Goal: Task Accomplishment & Management: Manage account settings

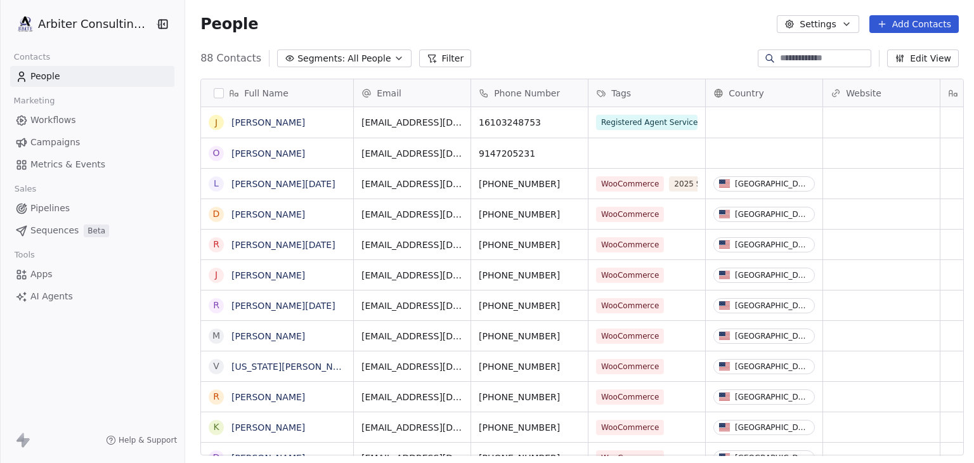
scroll to position [10, 10]
click at [91, 33] on html "Arbiter Consulting Group Contacts People Marketing Workflows Campaigns Metrics …" at bounding box center [487, 231] width 974 height 463
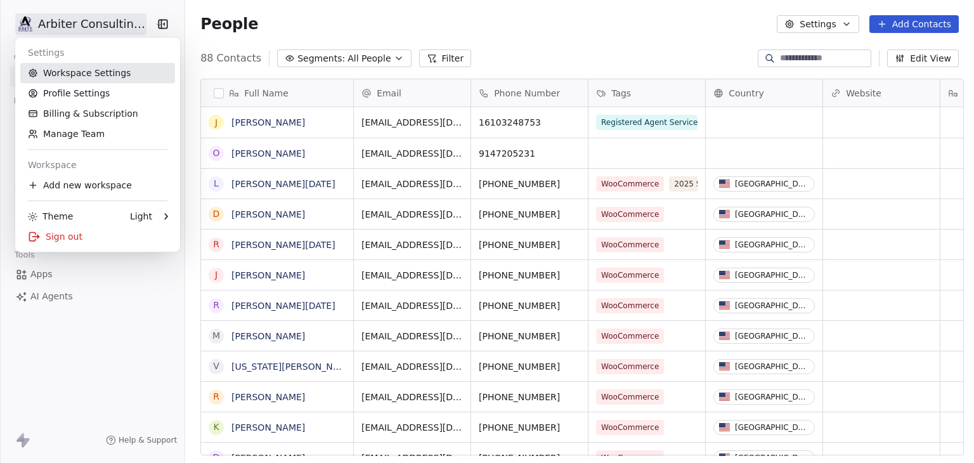
click at [101, 78] on link "Workspace Settings" at bounding box center [97, 73] width 155 height 20
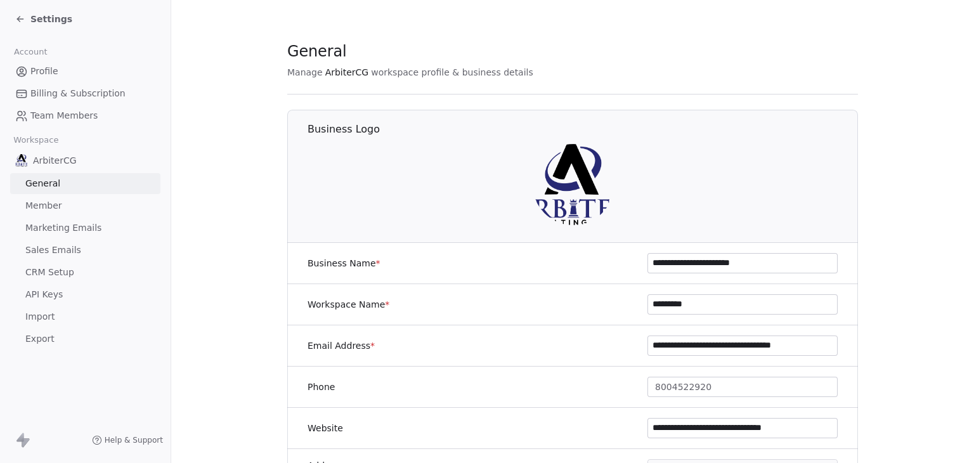
click at [49, 258] on link "Sales Emails" at bounding box center [85, 250] width 150 height 21
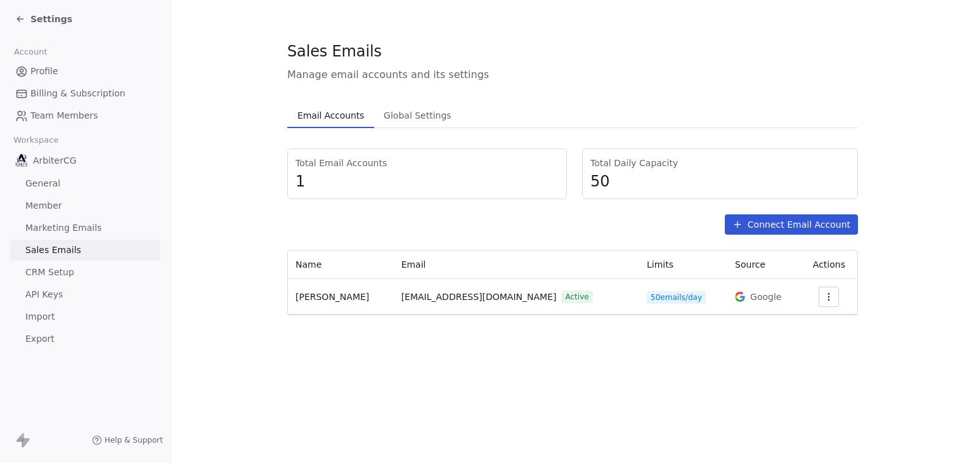
click at [64, 18] on span "Settings" at bounding box center [51, 19] width 42 height 13
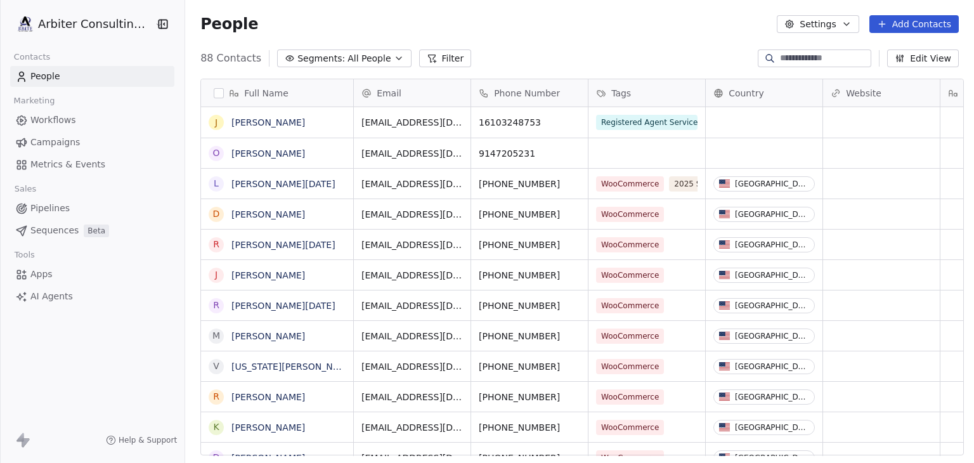
scroll to position [397, 783]
click at [85, 22] on html "Arbiter Consulting Group Contacts People Marketing Workflows Campaigns Metrics …" at bounding box center [487, 231] width 974 height 463
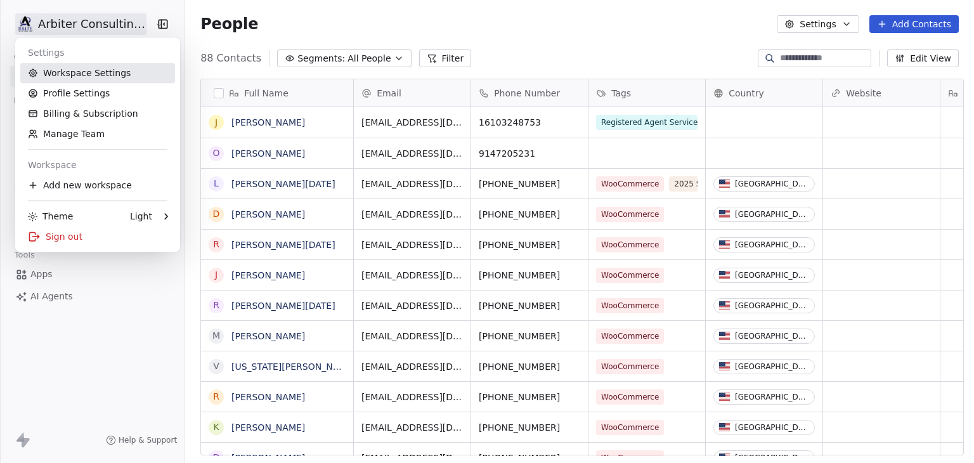
click at [97, 74] on link "Workspace Settings" at bounding box center [97, 73] width 155 height 20
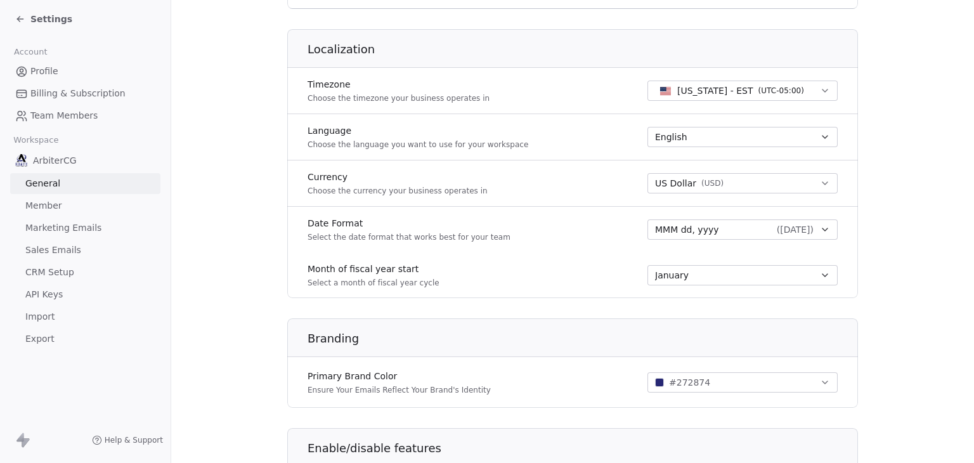
scroll to position [507, 0]
click at [21, 249] on link "Sales Emails" at bounding box center [85, 250] width 150 height 21
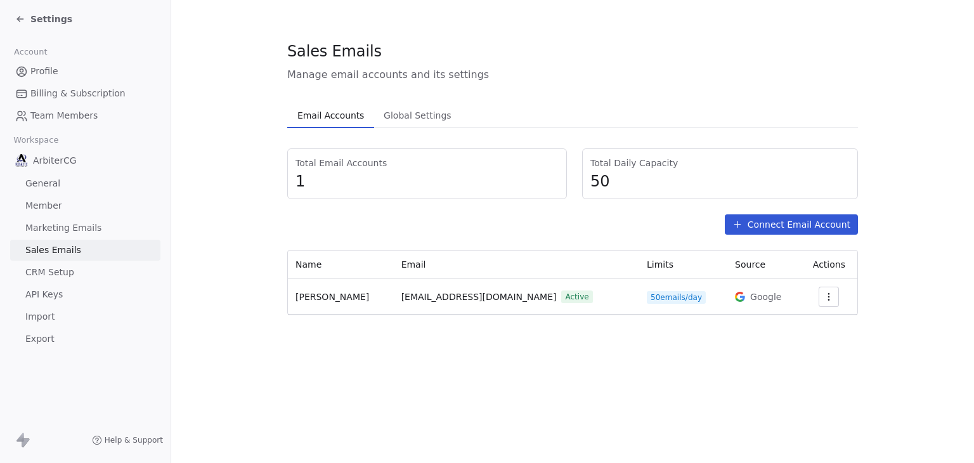
click at [832, 292] on icon "button" at bounding box center [828, 297] width 10 height 10
click at [821, 326] on span "Settings" at bounding box center [812, 324] width 36 height 13
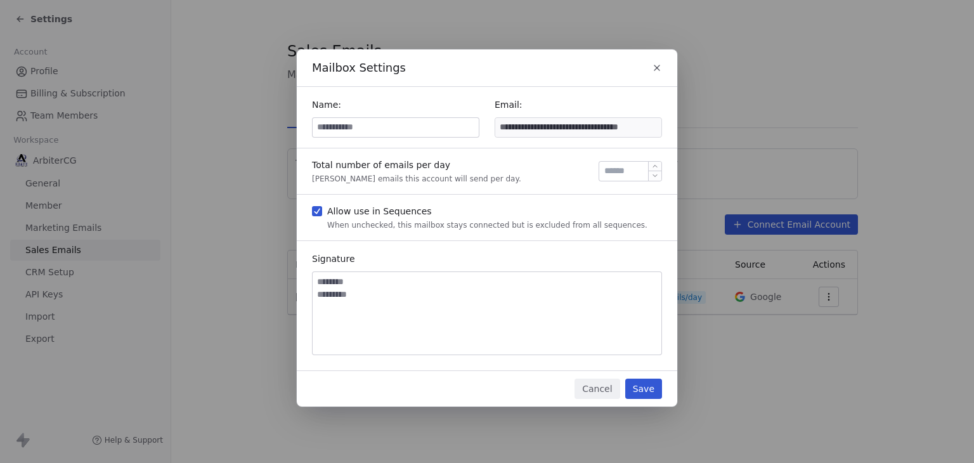
click at [628, 176] on input "**" at bounding box center [629, 171] width 57 height 10
click at [660, 72] on icon "button" at bounding box center [657, 68] width 10 height 10
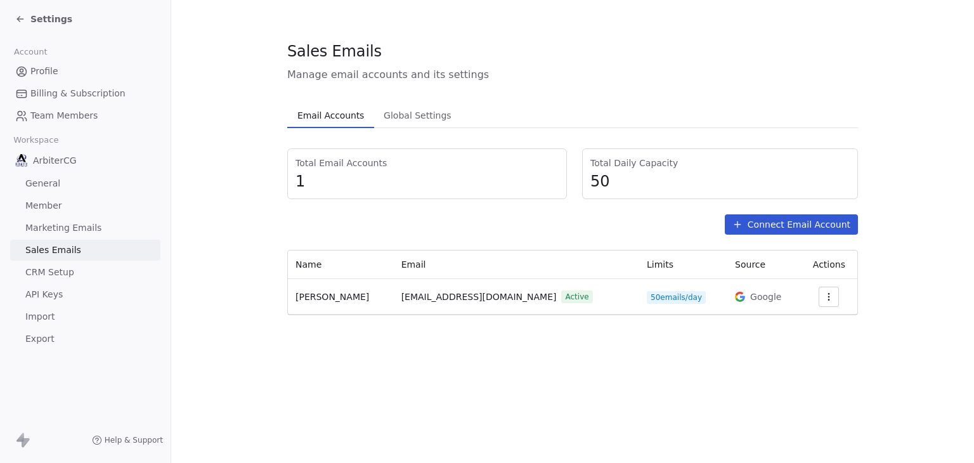
click at [829, 300] on icon "button" at bounding box center [828, 299] width 1 height 1
click at [805, 324] on span "Settings" at bounding box center [812, 324] width 36 height 13
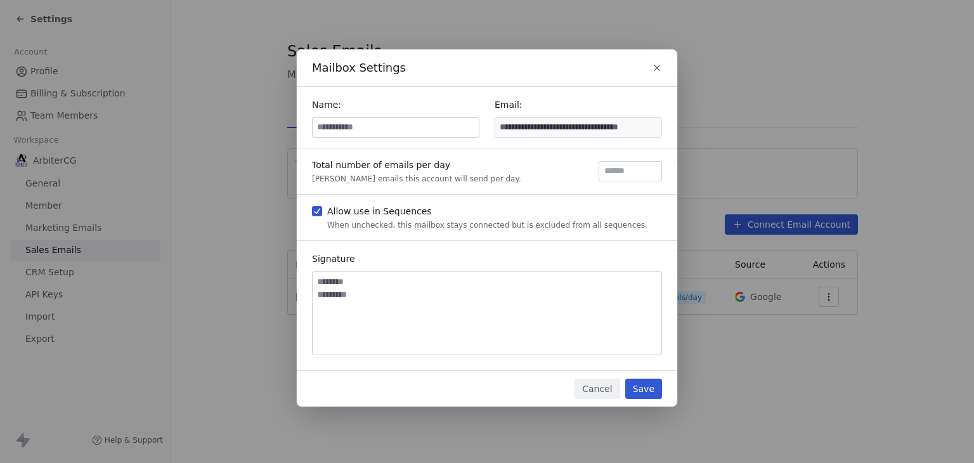
click at [655, 66] on icon "button" at bounding box center [656, 67] width 5 height 5
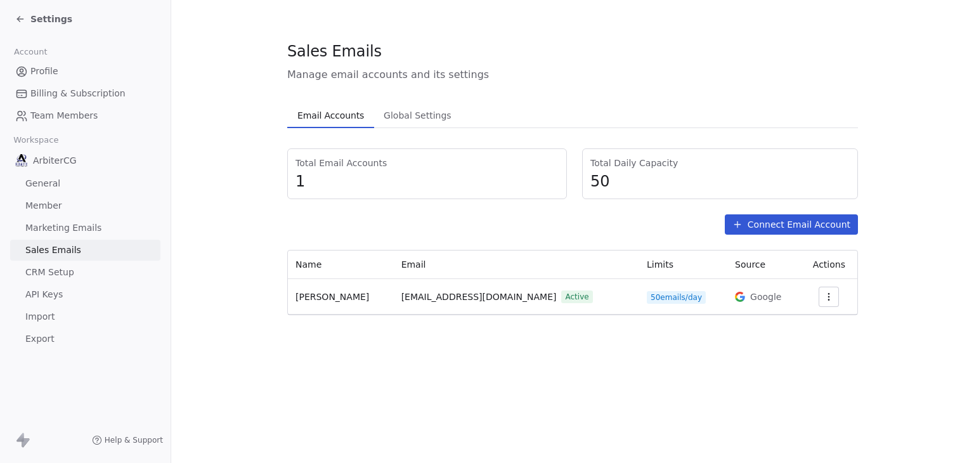
click at [877, 93] on section "Sales Emails Manage email accounts and its settings Email Accounts Email Accoun…" at bounding box center [572, 178] width 802 height 356
click at [820, 296] on button "button" at bounding box center [828, 296] width 20 height 20
click at [805, 326] on span "Settings" at bounding box center [812, 324] width 36 height 13
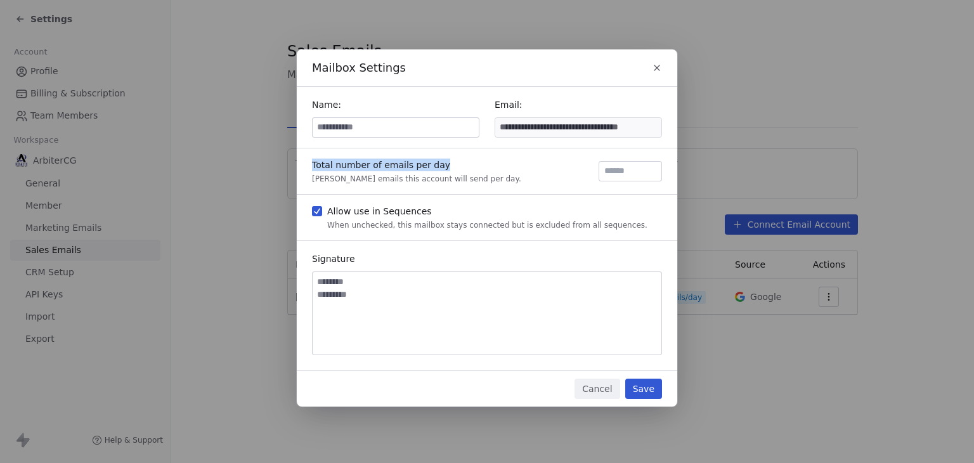
drag, startPoint x: 442, startPoint y: 162, endPoint x: 311, endPoint y: 166, distance: 131.3
click at [311, 166] on div "Total number of emails per day Max emails this account will send per day. **" at bounding box center [487, 171] width 380 height 46
copy div "Total number of emails per day"
click at [757, 361] on div "**********" at bounding box center [487, 231] width 974 height 405
click at [573, 393] on div "Cancel Save" at bounding box center [487, 388] width 380 height 35
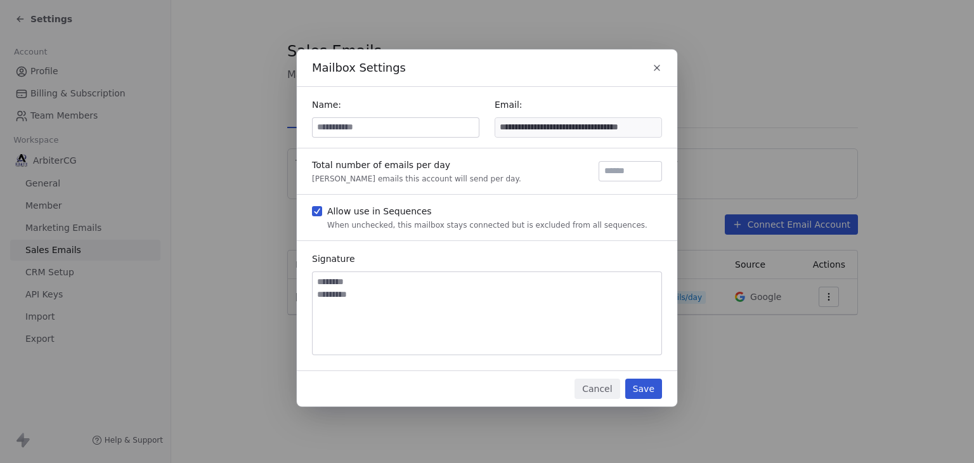
click at [588, 391] on button "Cancel" at bounding box center [596, 388] width 45 height 20
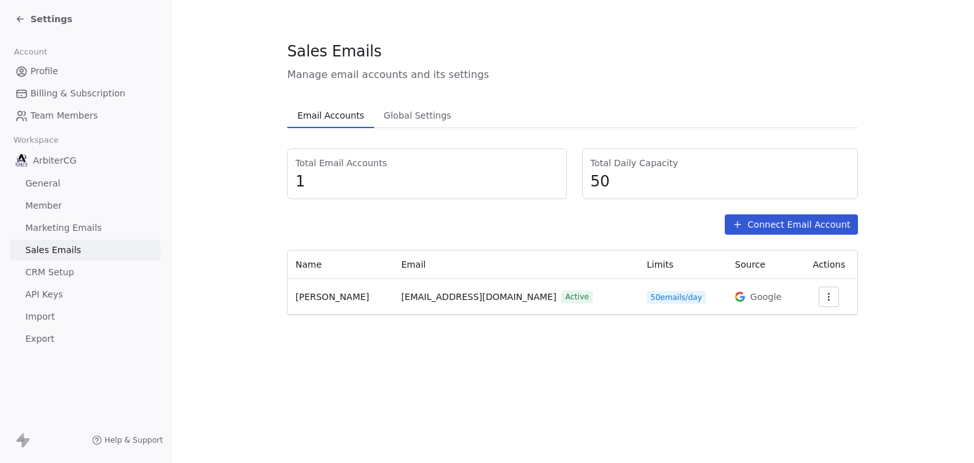
click at [56, 22] on span "Settings" at bounding box center [51, 19] width 42 height 13
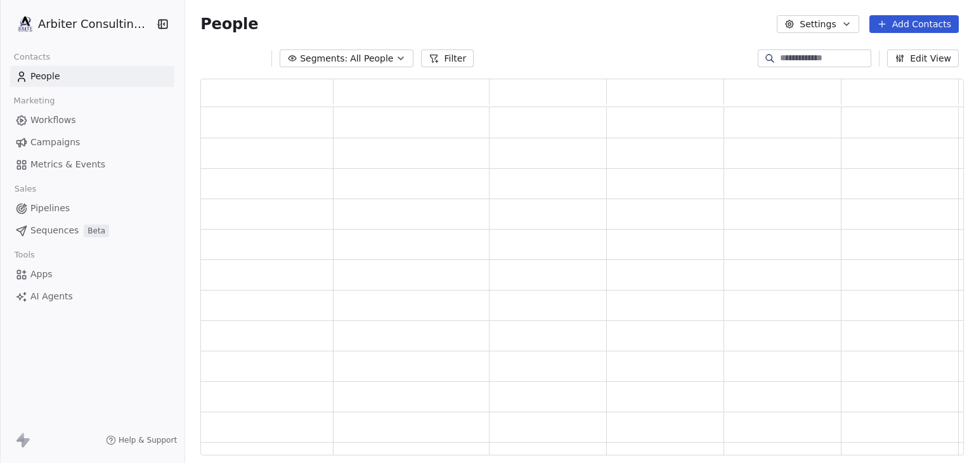
scroll to position [366, 753]
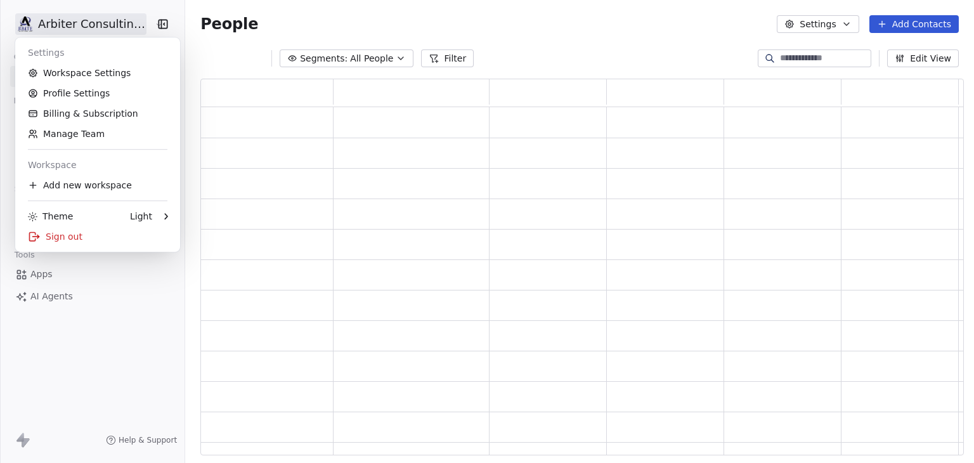
click at [66, 29] on html "Arbiter Consulting Group Contacts People Marketing Workflows Campaigns Metrics …" at bounding box center [487, 231] width 974 height 463
click at [76, 235] on div "Sign out" at bounding box center [97, 236] width 155 height 20
